Goal: Task Accomplishment & Management: Manage account settings

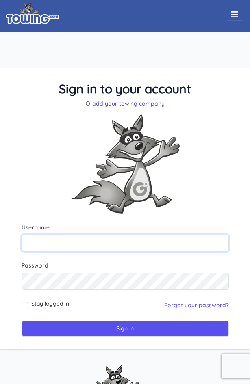
click at [87, 243] on input "text" at bounding box center [125, 243] width 207 height 17
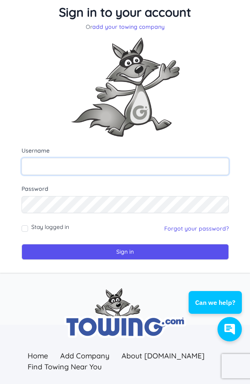
scroll to position [81, 0]
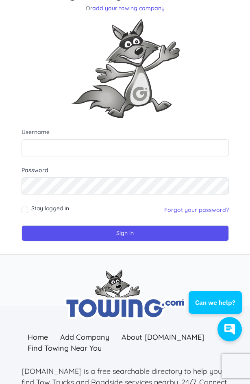
scroll to position [81, 0]
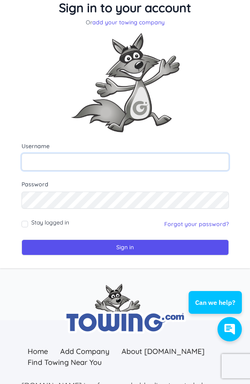
click at [69, 161] on input "text" at bounding box center [125, 162] width 207 height 17
click at [57, 164] on input "text" at bounding box center [125, 162] width 207 height 17
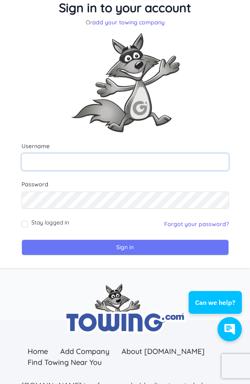
click at [22, 240] on input "Sign in" at bounding box center [125, 248] width 207 height 16
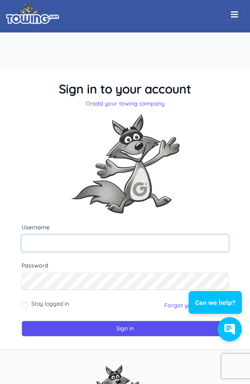
click at [124, 237] on input "text" at bounding box center [125, 243] width 207 height 17
